Goal: Find specific page/section: Find specific page/section

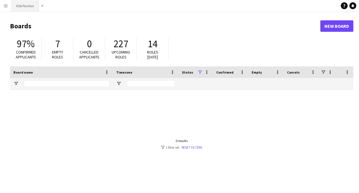
click at [16, 6] on button "KSA Pavilion Close" at bounding box center [25, 5] width 27 height 11
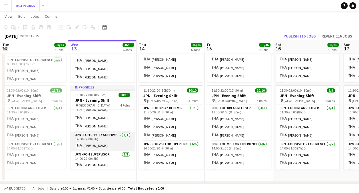
scroll to position [67, 0]
